Goal: Information Seeking & Learning: Learn about a topic

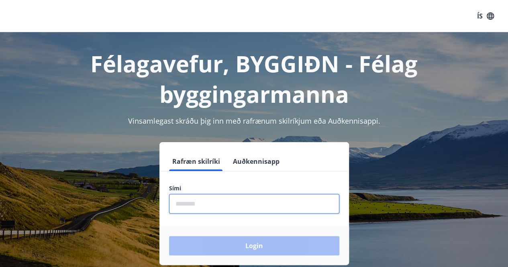
click at [217, 208] on input "phone" at bounding box center [254, 204] width 170 height 20
type input "*"
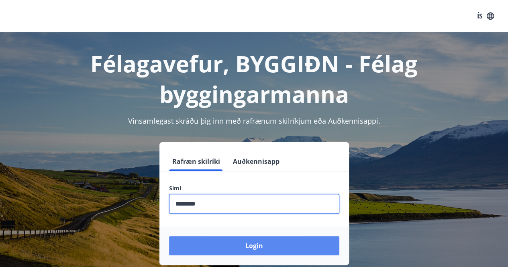
type input "********"
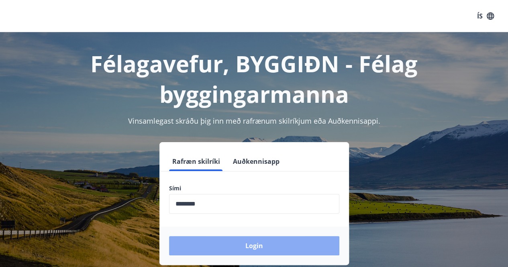
click at [247, 249] on button "Login" at bounding box center [254, 245] width 170 height 19
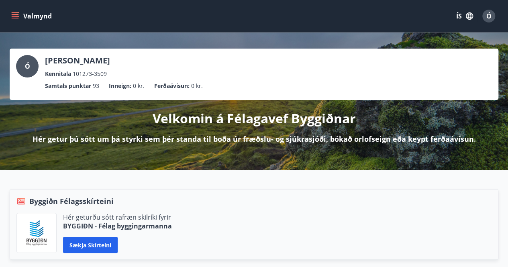
click at [15, 13] on icon "menu" at bounding box center [15, 16] width 8 height 8
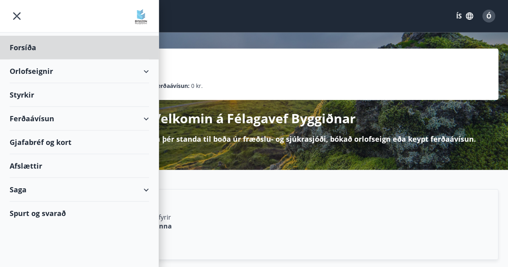
click at [27, 89] on div "Styrkir" at bounding box center [79, 95] width 139 height 24
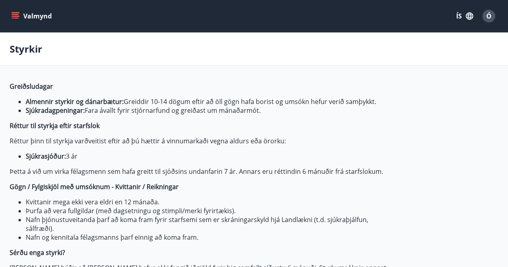
type input "***"
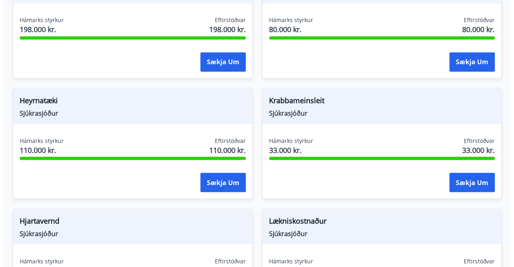
scroll to position [675, 0]
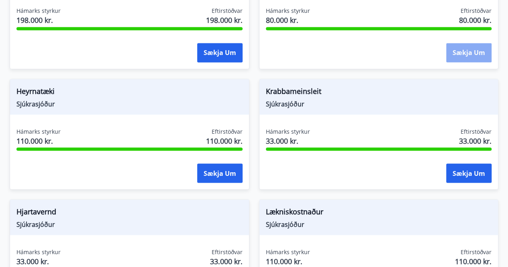
click at [472, 45] on button "Sækja um" at bounding box center [468, 52] width 45 height 19
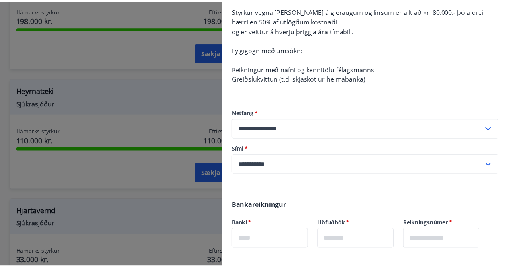
scroll to position [0, 0]
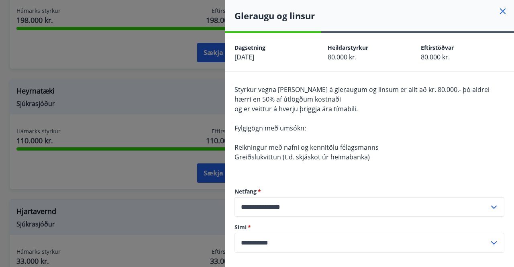
click at [498, 8] on icon at bounding box center [503, 11] width 10 height 10
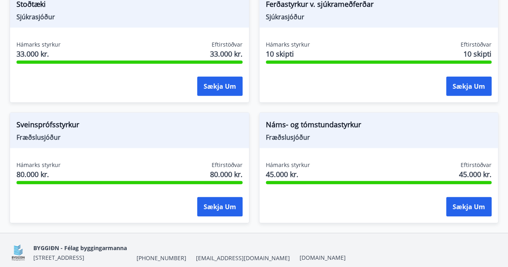
scroll to position [1125, 0]
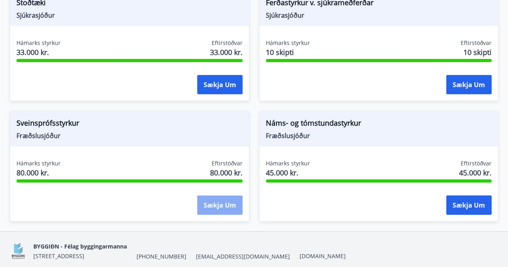
click at [211, 199] on button "Sækja um" at bounding box center [219, 205] width 45 height 19
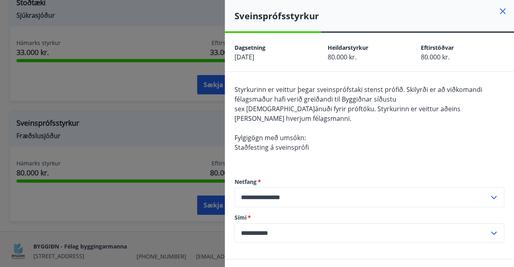
click at [498, 11] on icon at bounding box center [503, 11] width 10 height 10
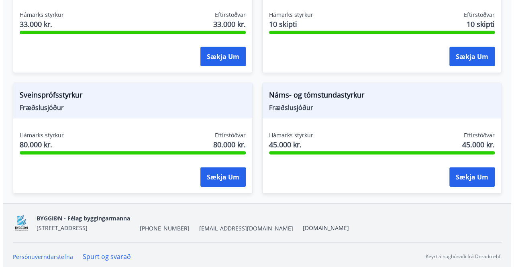
scroll to position [1154, 0]
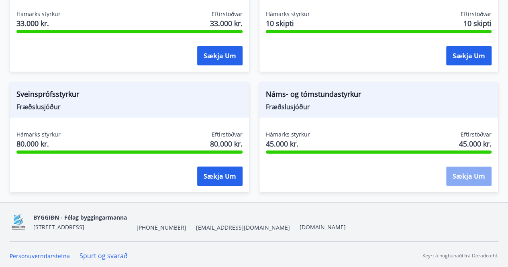
click at [471, 173] on button "Sækja um" at bounding box center [468, 176] width 45 height 19
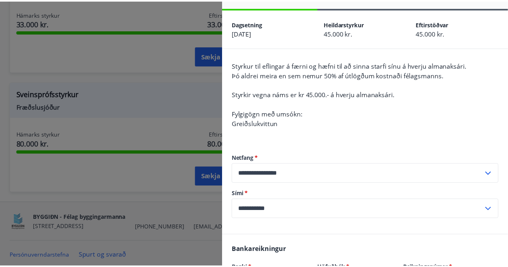
scroll to position [0, 0]
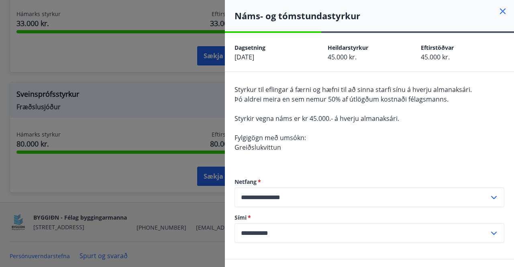
click at [498, 12] on icon at bounding box center [503, 11] width 10 height 10
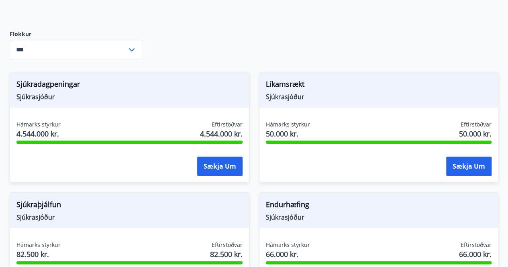
scroll to position [302, 0]
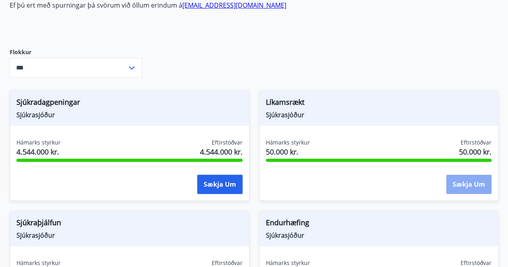
click at [464, 177] on button "Sækja um" at bounding box center [468, 184] width 45 height 19
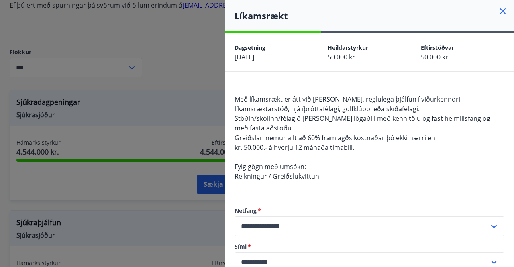
click at [500, 10] on icon at bounding box center [503, 11] width 6 height 6
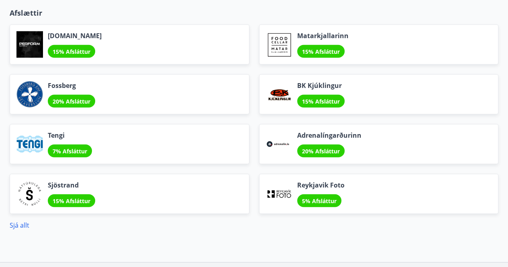
scroll to position [1012, 0]
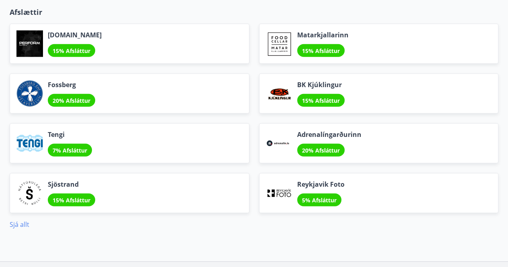
click at [20, 222] on link "Sjá allt" at bounding box center [20, 224] width 20 height 9
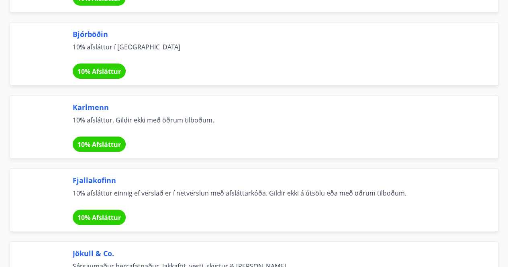
scroll to position [4967, 0]
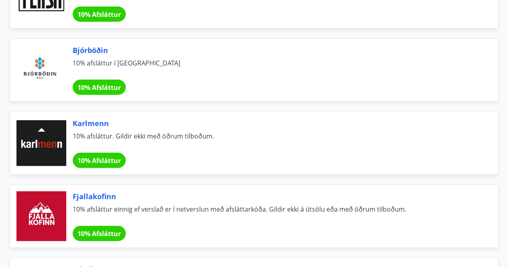
click at [51, 118] on div at bounding box center [41, 143] width 50 height 50
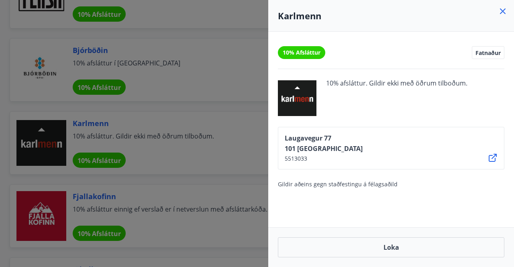
click at [501, 10] on icon at bounding box center [503, 11] width 10 height 10
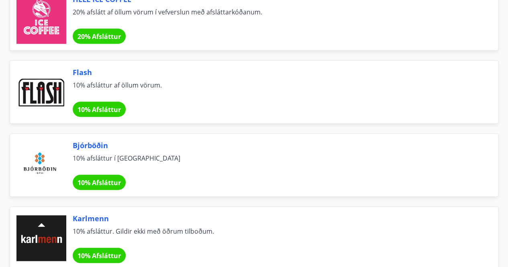
scroll to position [4838, 0]
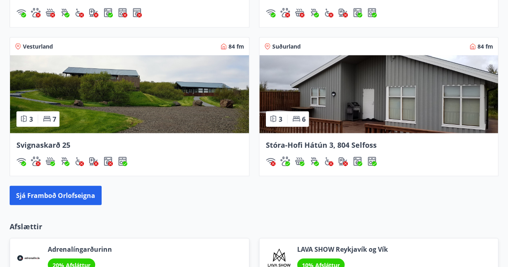
scroll to position [809, 0]
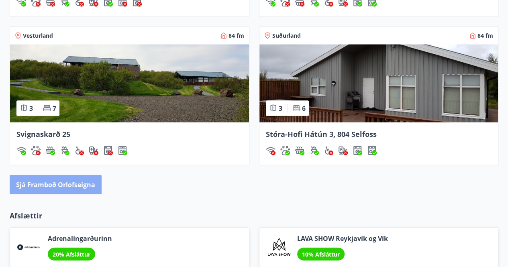
click at [54, 181] on button "Sjá framboð orlofseigna" at bounding box center [56, 184] width 92 height 19
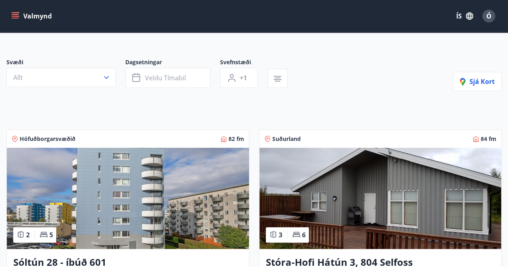
scroll to position [64, 0]
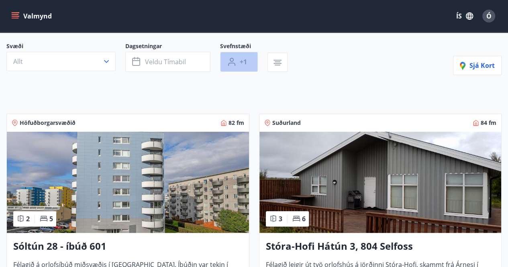
click at [245, 59] on span "+1" at bounding box center [243, 61] width 7 height 9
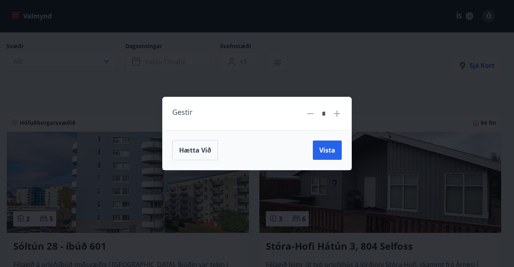
click at [333, 110] on icon at bounding box center [337, 114] width 10 height 10
type input "*"
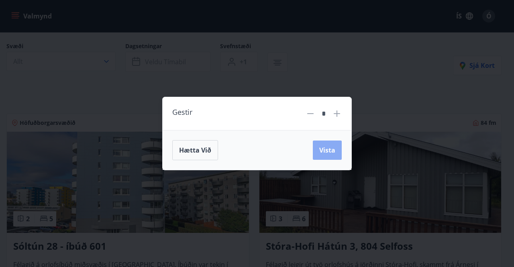
click at [327, 145] on button "Vista" at bounding box center [327, 150] width 29 height 19
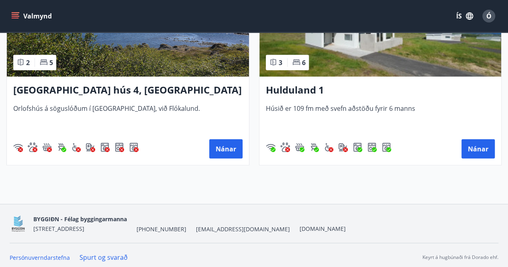
scroll to position [1095, 0]
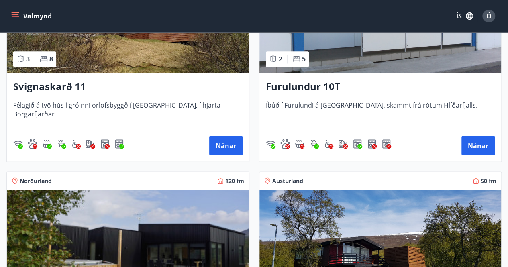
click at [338, 165] on div "Höfuðborgarsvæðið 82 fm 2 5 Sóltún 28 - íbúð 601 Félagið á orlofsíbúð miðsvæðis…" at bounding box center [249, 53] width 505 height 1089
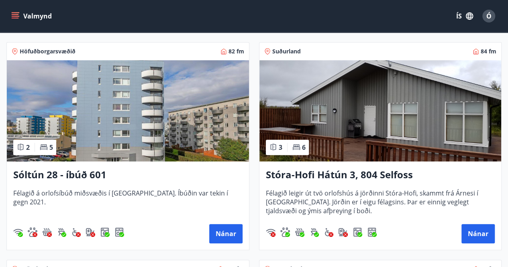
scroll to position [131, 0]
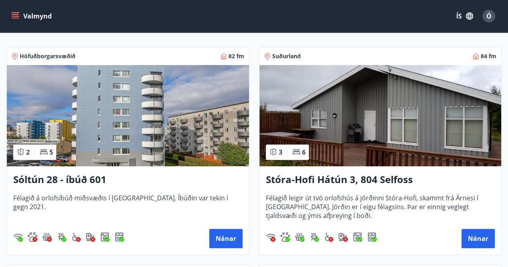
click at [342, 126] on img at bounding box center [380, 115] width 242 height 101
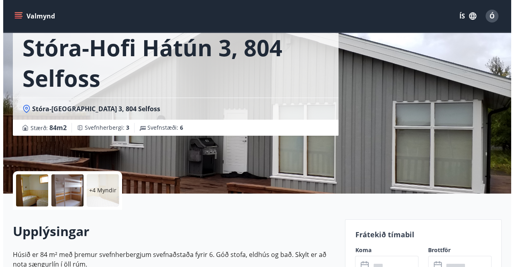
scroll to position [48, 0]
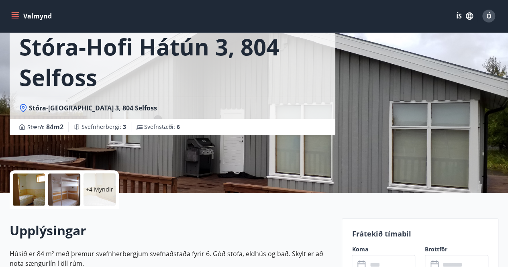
click at [91, 187] on p "+4 Myndir" at bounding box center [99, 190] width 27 height 8
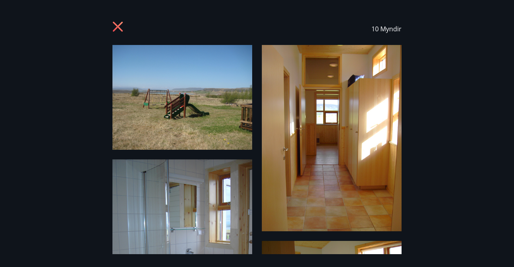
click at [425, 171] on div "10 Myndir" at bounding box center [257, 133] width 514 height 241
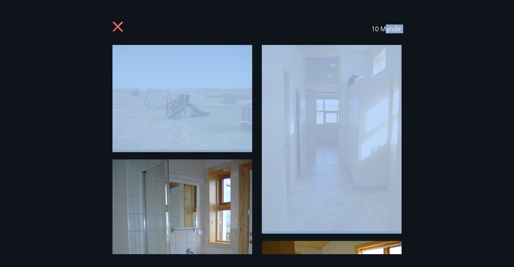
drag, startPoint x: 385, startPoint y: 237, endPoint x: 373, endPoint y: 171, distance: 67.4
click at [373, 171] on div "10 Myndir" at bounding box center [257, 133] width 514 height 241
click at [420, 167] on div "10 Myndir" at bounding box center [257, 133] width 514 height 241
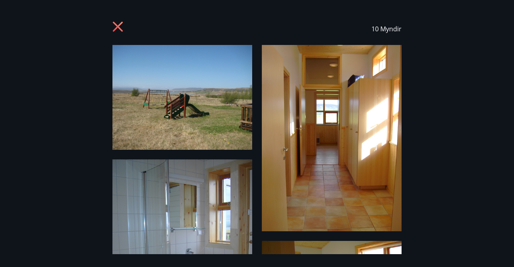
click at [420, 167] on div "10 Myndir" at bounding box center [257, 133] width 514 height 241
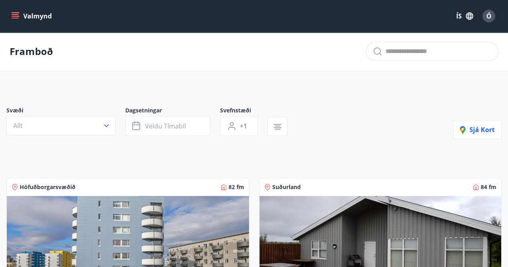
type input "*"
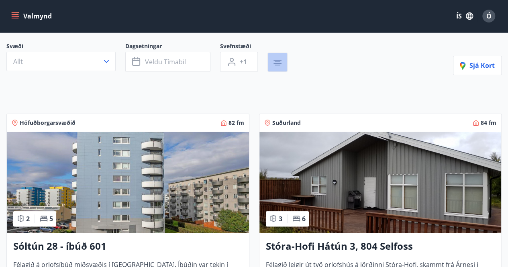
click at [276, 61] on icon "button" at bounding box center [278, 61] width 6 height 1
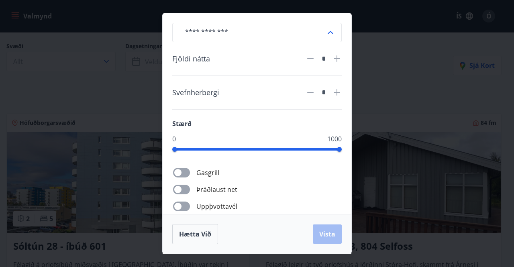
click at [381, 162] on div "​ Fjöldi nátta * Svefnherbergi * Stærð 0 1000 Gasgrill Þráðlaust net Uppþvottav…" at bounding box center [257, 133] width 514 height 267
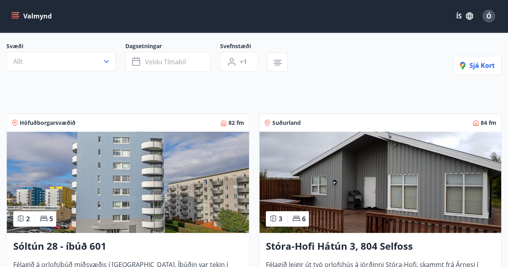
scroll to position [7, 0]
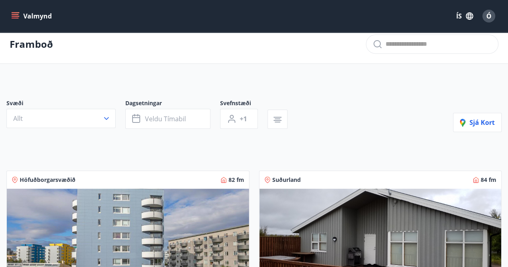
drag, startPoint x: 194, startPoint y: 97, endPoint x: 202, endPoint y: 92, distance: 8.9
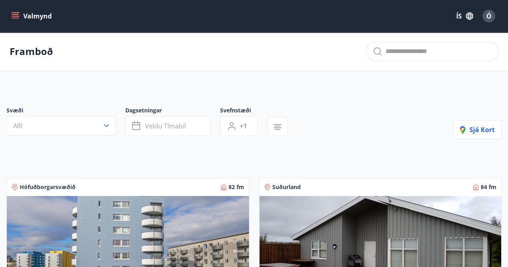
click at [14, 13] on icon "menu" at bounding box center [16, 12] width 9 height 1
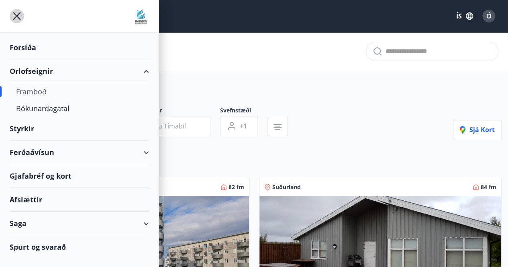
click at [14, 13] on icon "menu" at bounding box center [17, 16] width 14 height 14
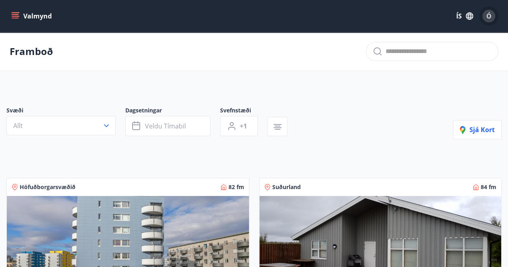
click at [488, 10] on div "Ó" at bounding box center [488, 16] width 13 height 13
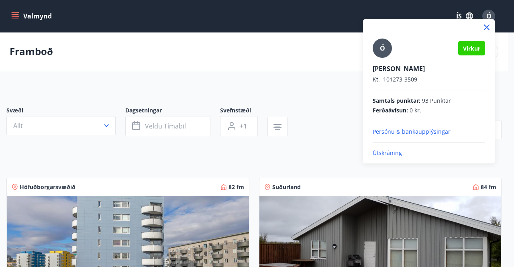
click at [382, 50] on span "Ó" at bounding box center [382, 48] width 5 height 9
click at [382, 59] on input "Ó" at bounding box center [427, 63] width 109 height 8
click at [487, 25] on icon at bounding box center [487, 27] width 10 height 10
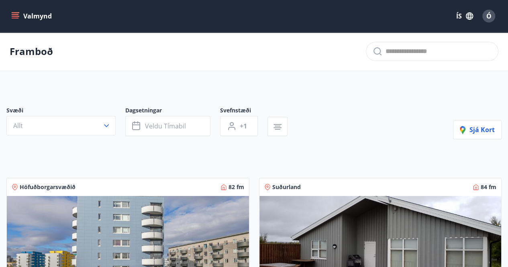
click at [469, 15] on icon "button" at bounding box center [469, 15] width 7 height 7
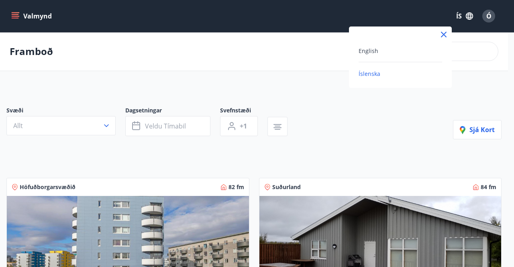
click at [469, 15] on div at bounding box center [257, 133] width 514 height 267
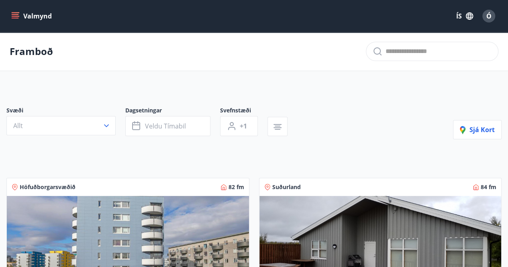
click at [17, 14] on icon "menu" at bounding box center [15, 14] width 7 height 1
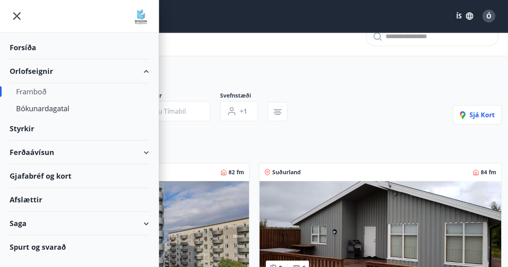
scroll to position [16, 0]
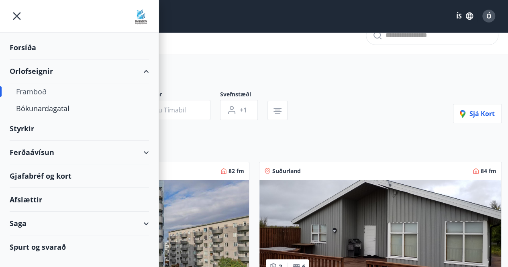
click at [24, 219] on div "Saga" at bounding box center [79, 224] width 139 height 24
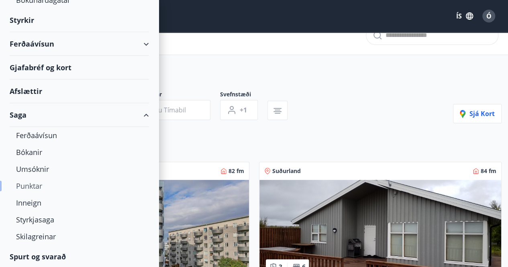
click at [31, 184] on div "Punktar" at bounding box center [79, 186] width 127 height 17
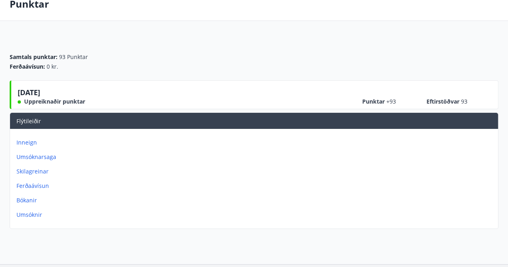
scroll to position [44, 0]
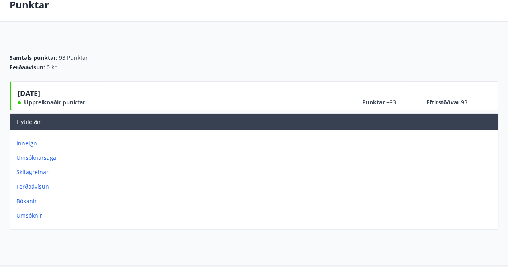
click at [41, 157] on p "Umsóknarsaga" at bounding box center [255, 158] width 478 height 8
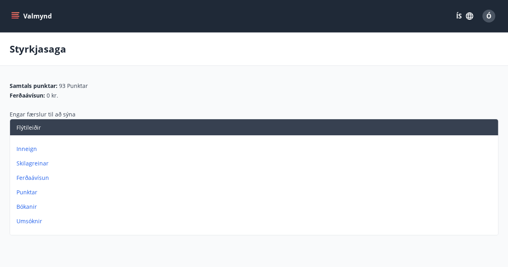
click at [25, 191] on p "Punktar" at bounding box center [255, 192] width 478 height 8
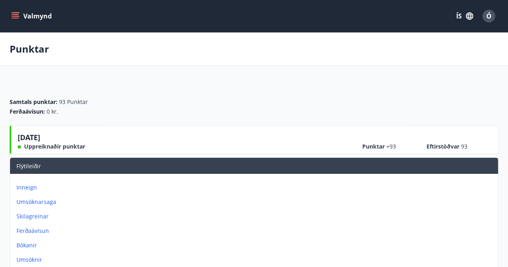
click at [16, 14] on icon "menu" at bounding box center [15, 14] width 7 height 1
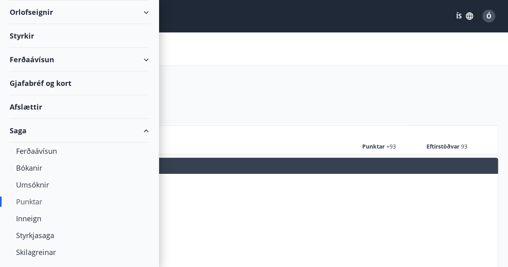
scroll to position [75, 0]
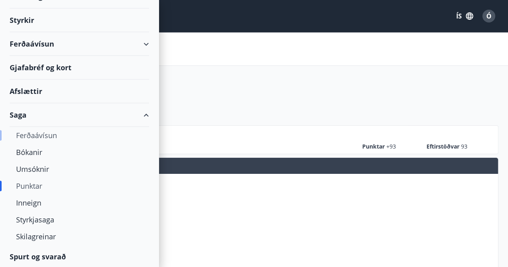
click at [48, 135] on div "Ferðaávísun" at bounding box center [79, 135] width 127 height 17
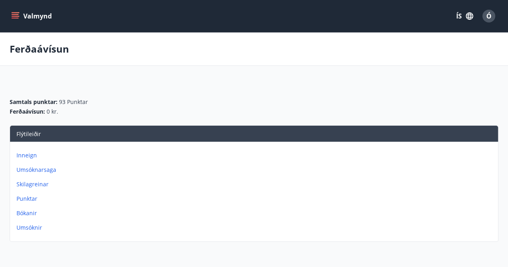
click at [14, 17] on icon "menu" at bounding box center [15, 16] width 8 height 8
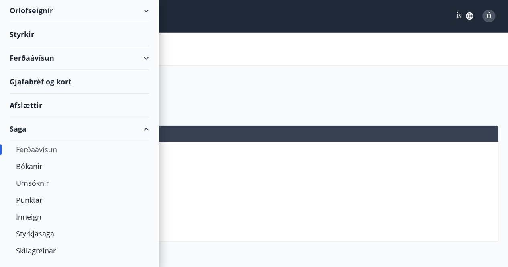
scroll to position [75, 0]
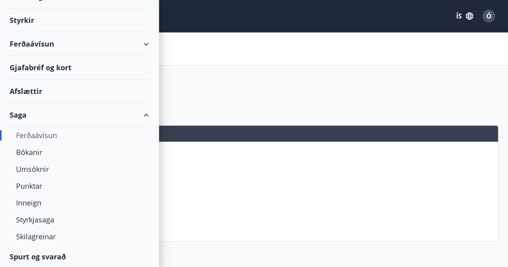
click at [51, 255] on div "Spurt og svarað" at bounding box center [79, 256] width 139 height 23
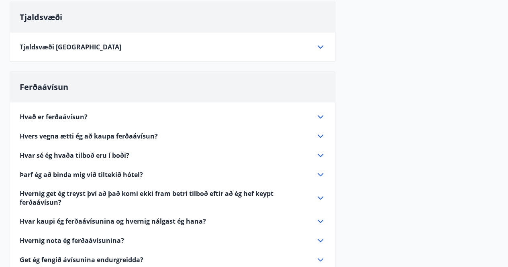
scroll to position [305, 0]
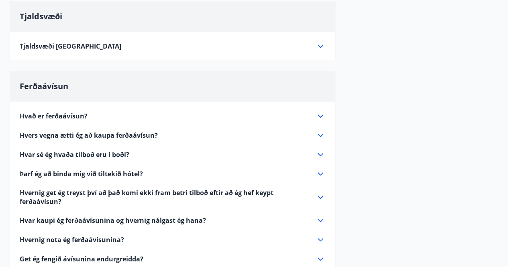
click at [318, 114] on icon at bounding box center [321, 116] width 10 height 10
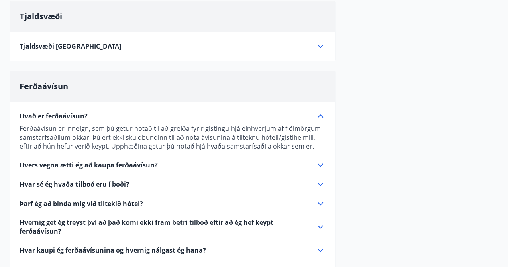
click at [318, 114] on icon at bounding box center [321, 116] width 10 height 10
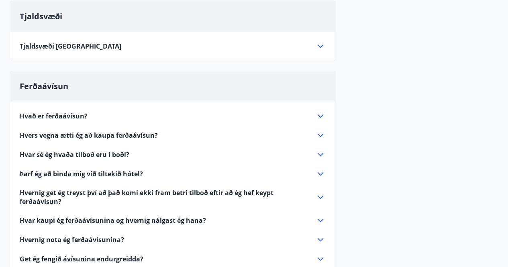
drag, startPoint x: 318, startPoint y: 114, endPoint x: 204, endPoint y: 151, distance: 120.3
click at [204, 151] on div "Hvað er ferðaávísun? Ferðaávísun er inneign, sem þú getur notað til að greiða f…" at bounding box center [172, 216] width 325 height 228
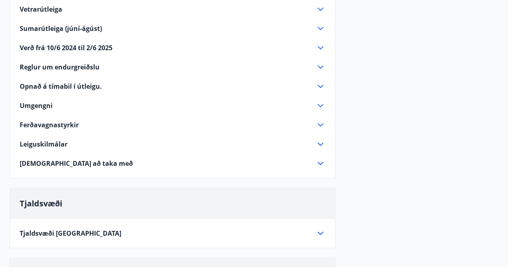
scroll to position [116, 0]
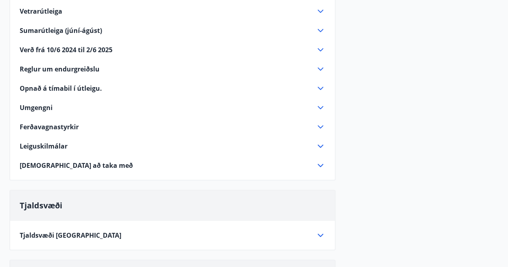
click at [321, 232] on icon at bounding box center [321, 236] width 10 height 10
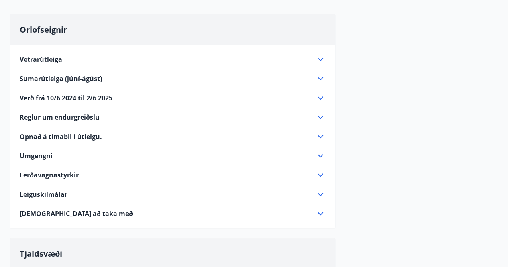
scroll to position [52, 0]
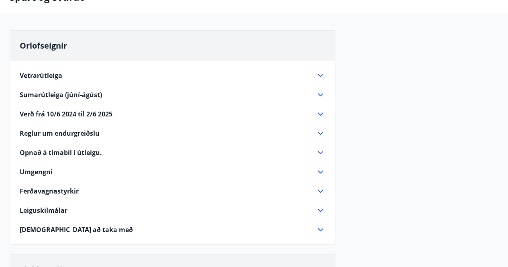
click at [317, 74] on icon at bounding box center [321, 76] width 10 height 10
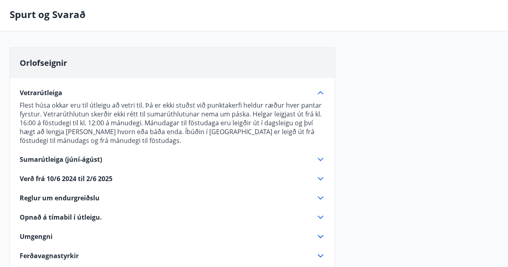
scroll to position [35, 0]
click at [321, 156] on icon at bounding box center [321, 159] width 10 height 10
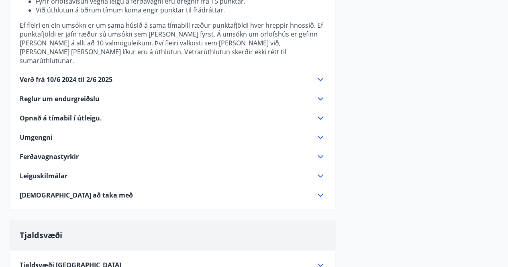
scroll to position [324, 0]
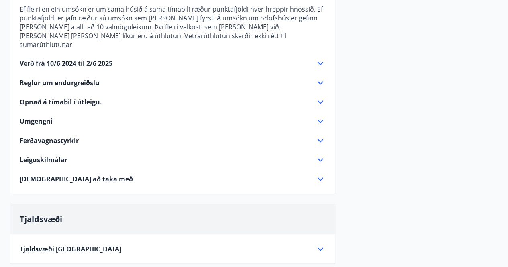
click at [319, 145] on icon at bounding box center [321, 141] width 10 height 10
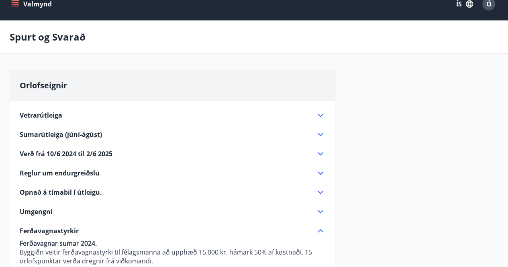
scroll to position [0, 0]
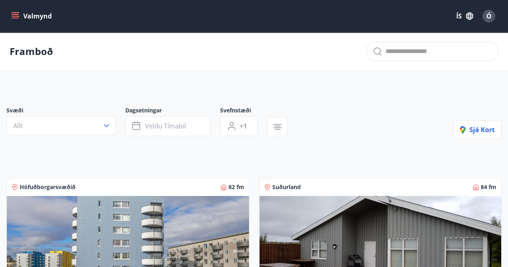
scroll to position [16, 0]
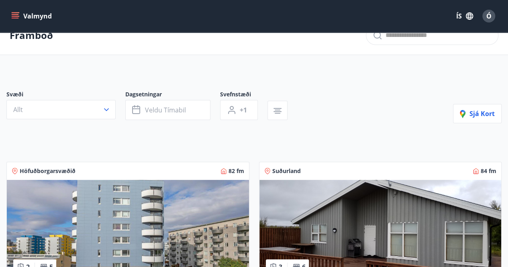
click at [23, 15] on button "Valmynd" at bounding box center [32, 16] width 45 height 14
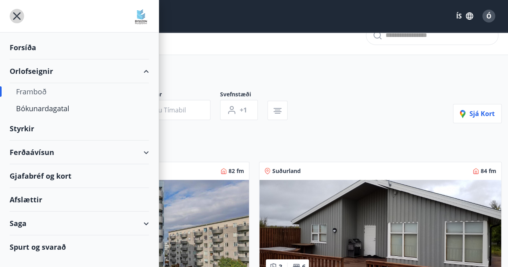
click at [23, 15] on icon "menu" at bounding box center [17, 16] width 14 height 14
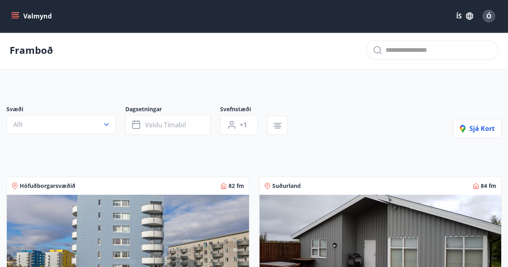
scroll to position [0, 0]
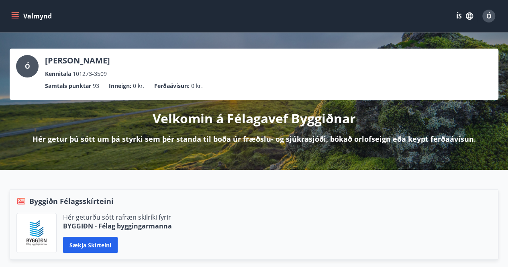
click at [36, 63] on div "Ó" at bounding box center [27, 66] width 22 height 22
click at [28, 62] on span "Ó" at bounding box center [27, 66] width 5 height 9
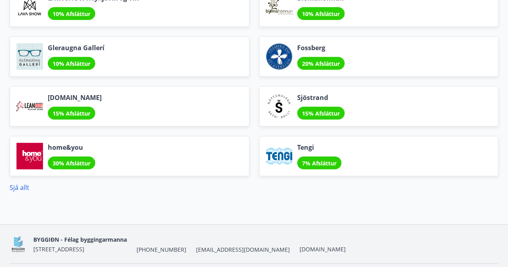
scroll to position [1071, 0]
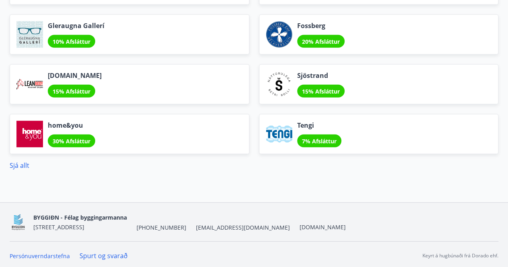
click at [104, 251] on link "Spurt og svarað" at bounding box center [104, 255] width 48 height 9
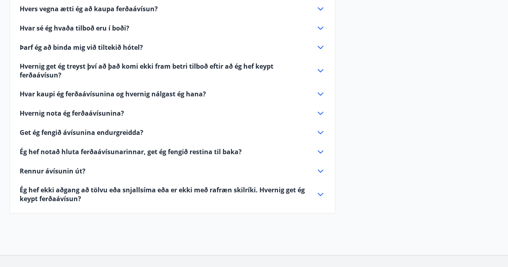
scroll to position [434, 0]
